Goal: Transaction & Acquisition: Purchase product/service

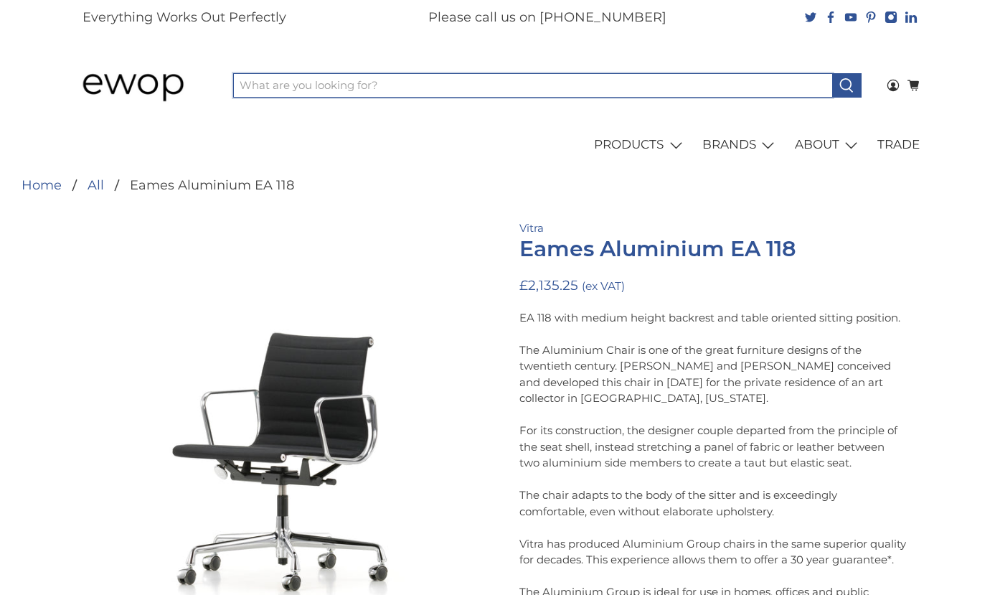
click at [392, 82] on input "What are you looking for?" at bounding box center [533, 85] width 600 height 24
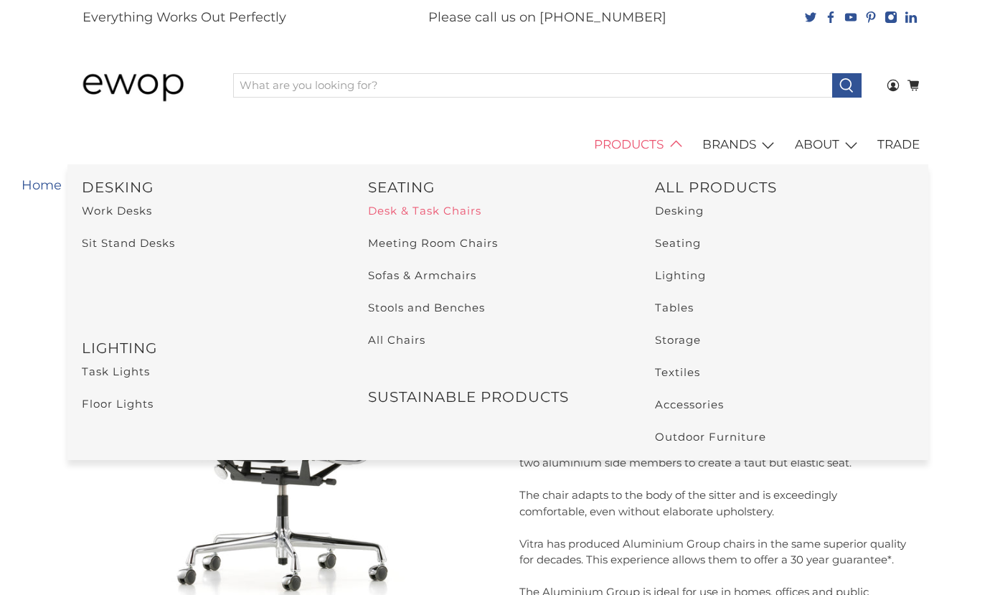
click at [452, 207] on link "Desk & Task Chairs" at bounding box center [424, 211] width 113 height 14
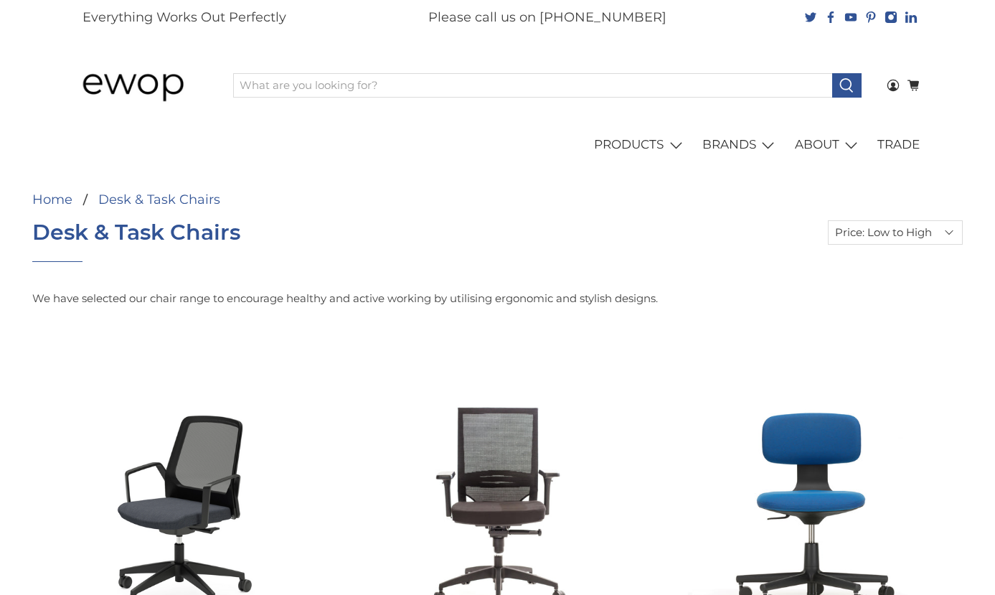
select select "price-ascending"
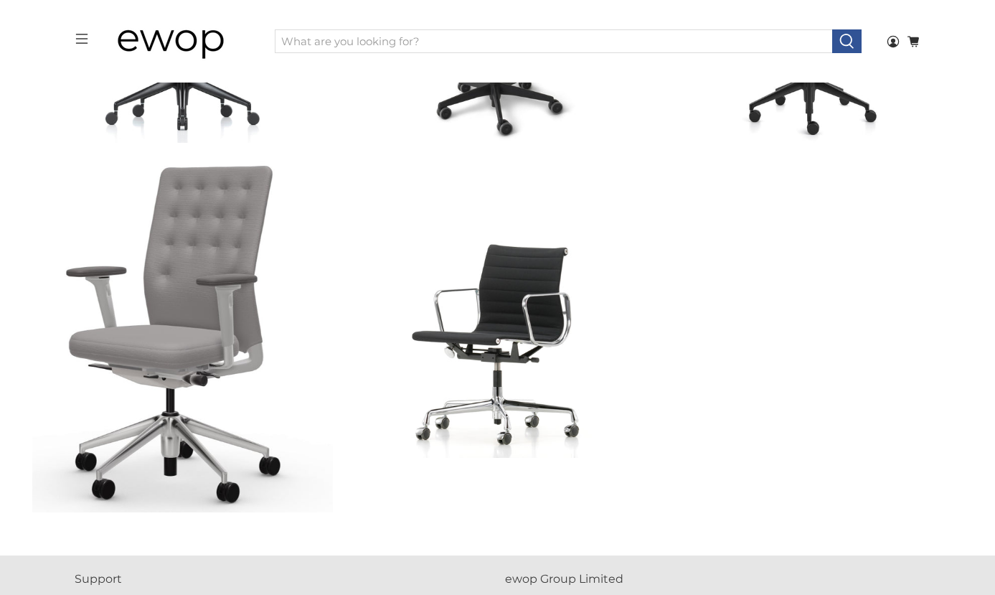
scroll to position [3083, 0]
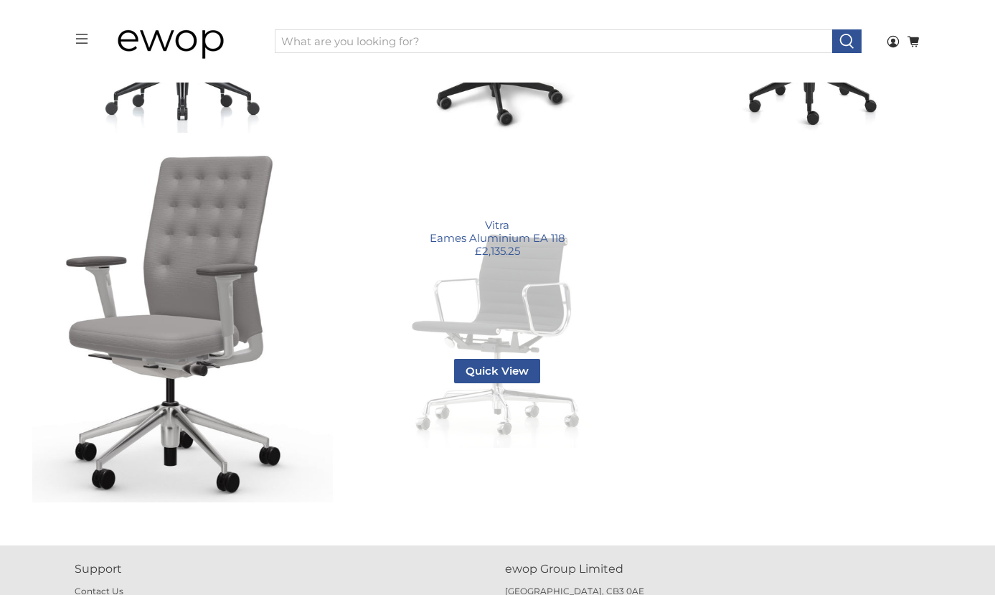
click at [540, 271] on link "Eames Aluminium EA 118" at bounding box center [497, 297] width 301 height 301
